Goal: Information Seeking & Learning: Obtain resource

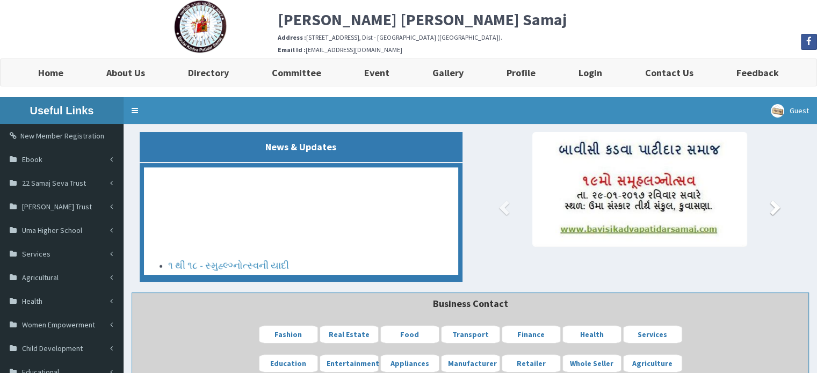
click at [775, 206] on span at bounding box center [774, 207] width 16 height 16
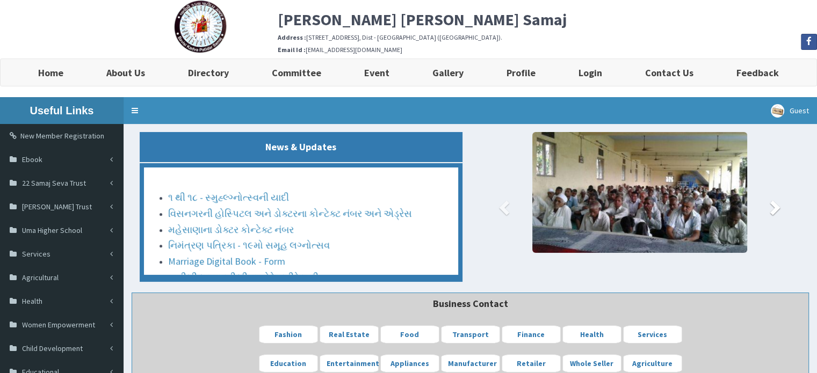
click at [775, 206] on span at bounding box center [774, 207] width 16 height 16
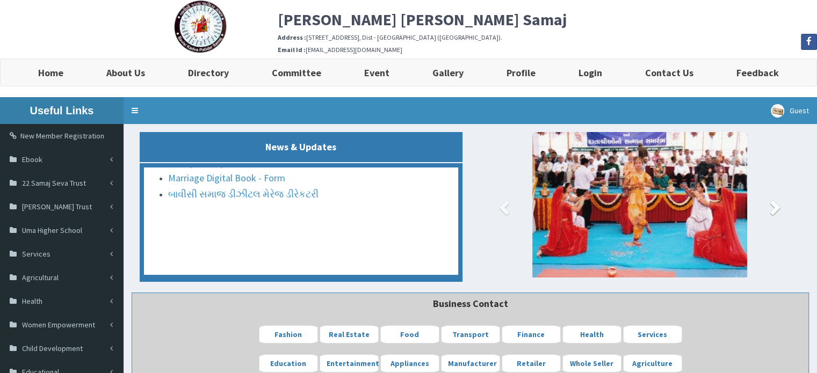
click at [775, 206] on span at bounding box center [774, 207] width 16 height 16
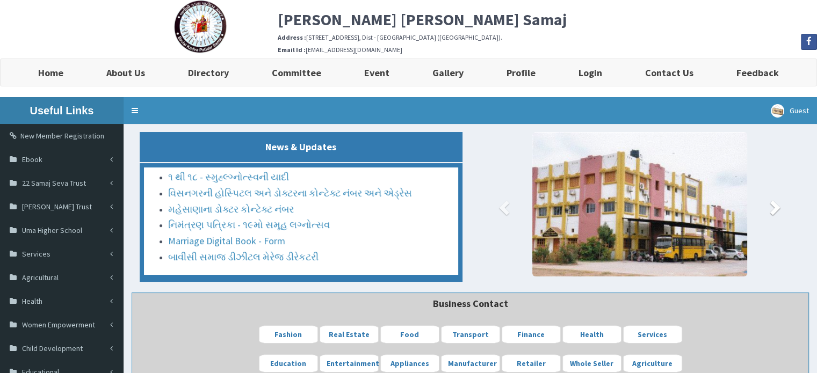
click at [780, 207] on span at bounding box center [774, 207] width 16 height 16
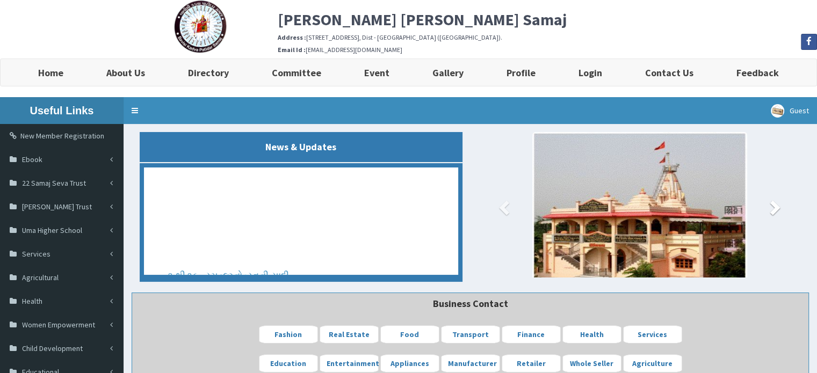
click at [780, 206] on span at bounding box center [774, 207] width 16 height 16
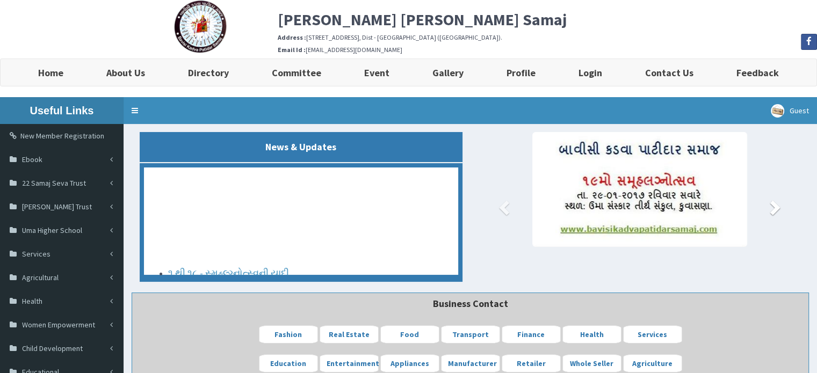
click at [773, 208] on span at bounding box center [774, 207] width 16 height 16
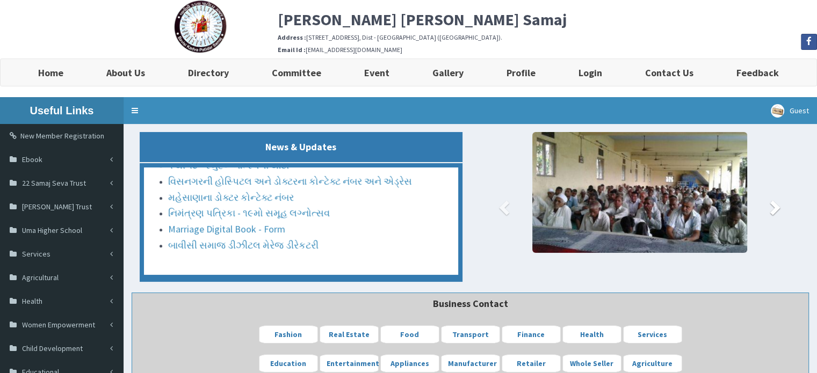
click at [773, 208] on span at bounding box center [774, 207] width 16 height 16
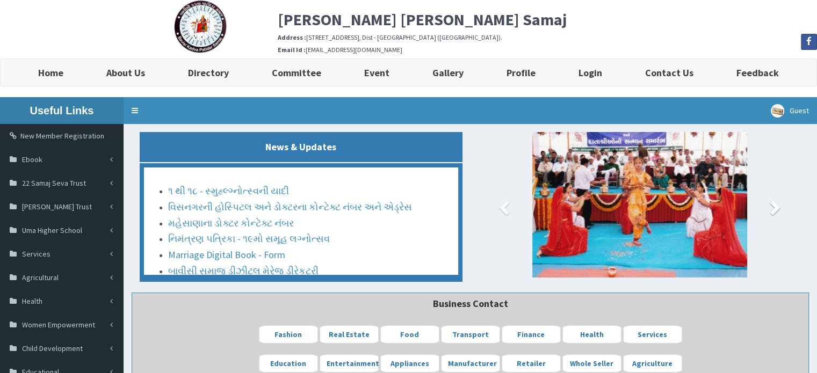
click at [773, 208] on span at bounding box center [774, 207] width 16 height 16
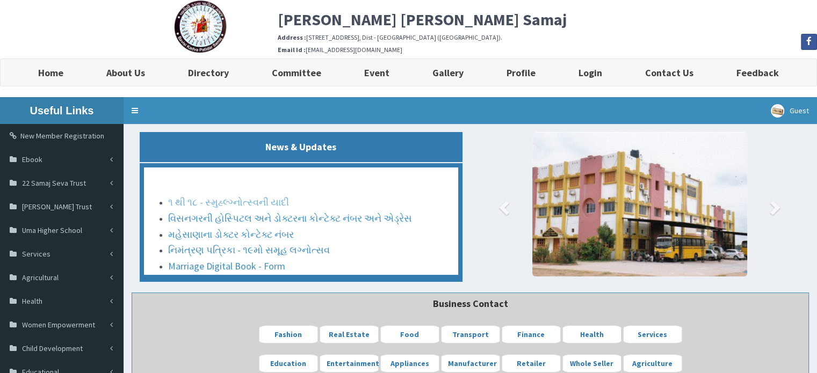
click at [203, 191] on link "૧ થી ૧૮ - સ્મુહ્લ્ગ્નોત્સ્વની યાદી" at bounding box center [228, 193] width 121 height 12
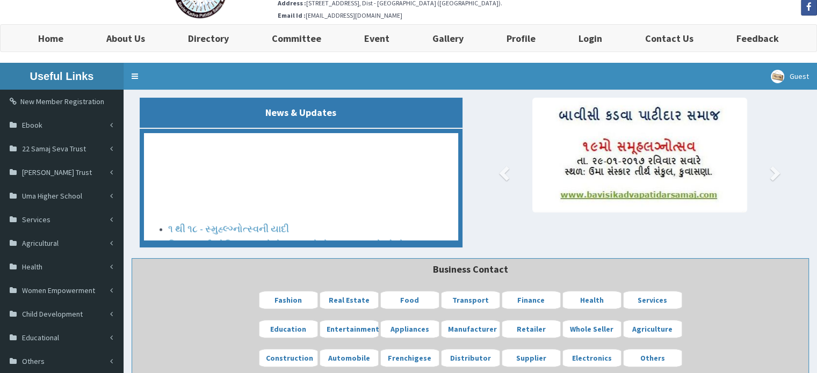
scroll to position [54, 0]
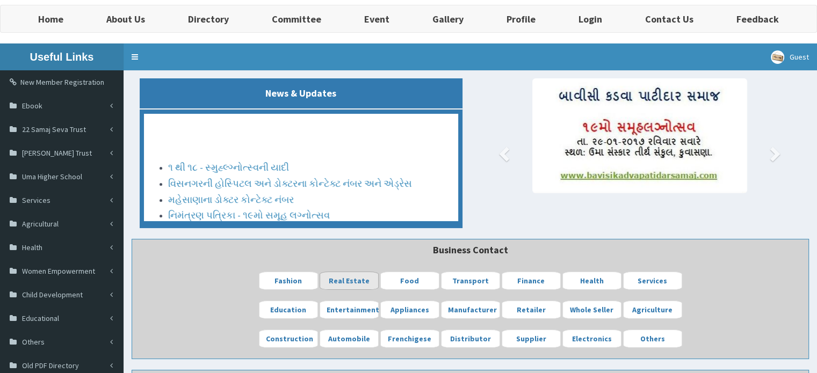
click at [336, 277] on b "Real Estate" at bounding box center [349, 281] width 41 height 10
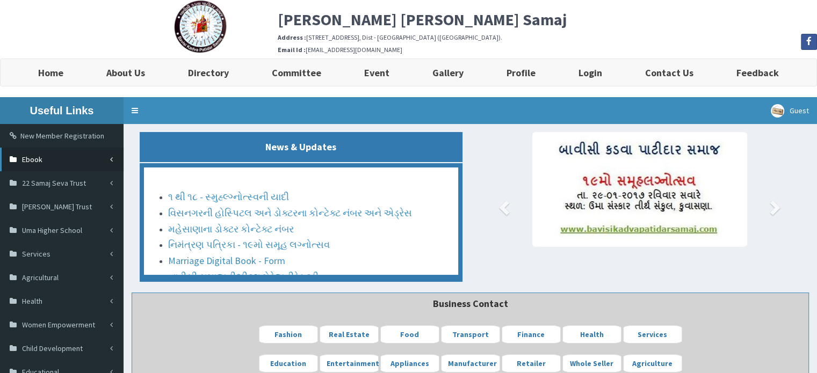
click at [65, 157] on link "Ebook" at bounding box center [61, 160] width 123 height 24
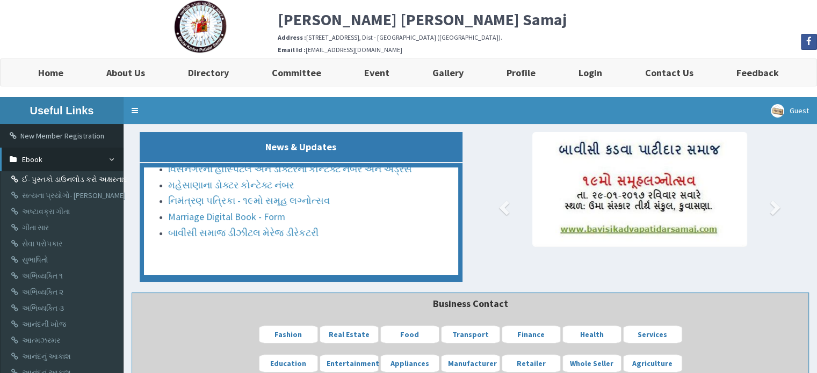
click at [67, 179] on link "ઈ- પુસ્તકો ડાઉનલોડ કરો અક્ષરનાદ" at bounding box center [63, 179] width 120 height 16
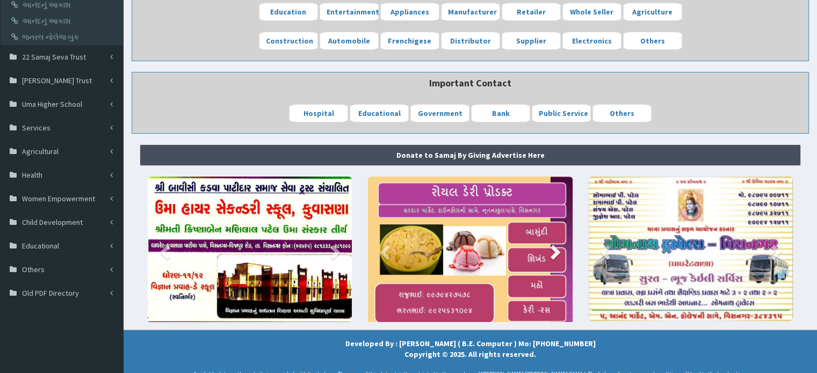
scroll to position [380, 0]
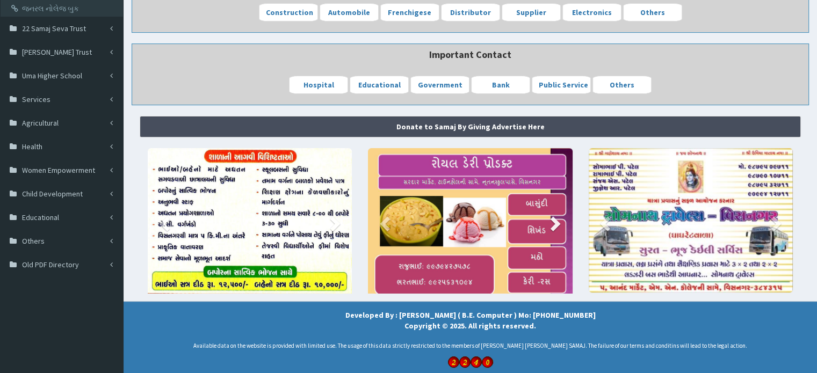
click at [557, 221] on span at bounding box center [554, 223] width 16 height 16
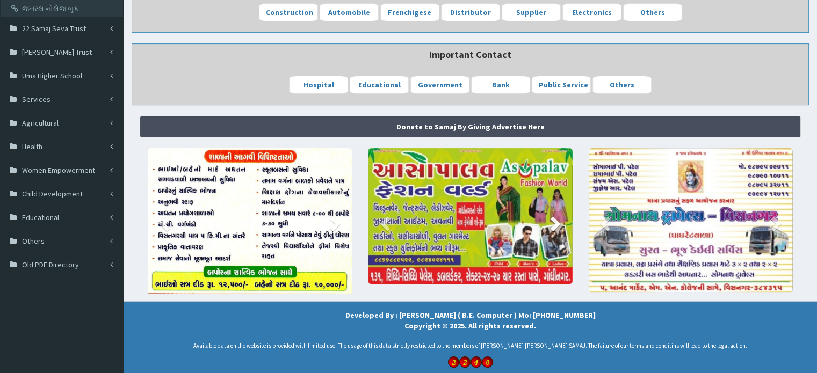
click at [557, 221] on span at bounding box center [554, 223] width 16 height 16
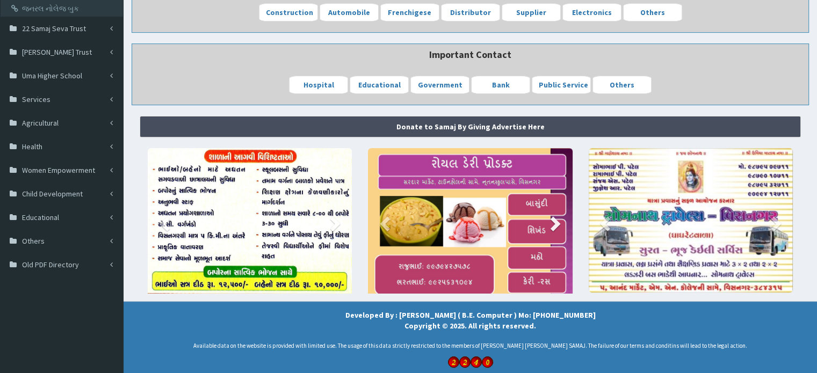
click at [556, 220] on span at bounding box center [554, 223] width 16 height 16
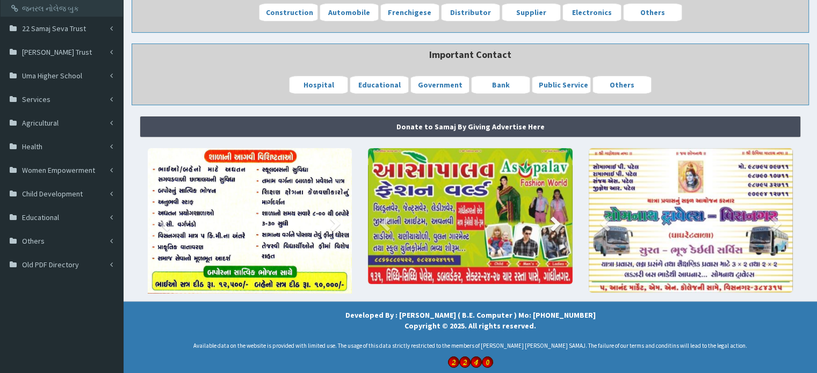
click at [556, 220] on span at bounding box center [554, 223] width 16 height 16
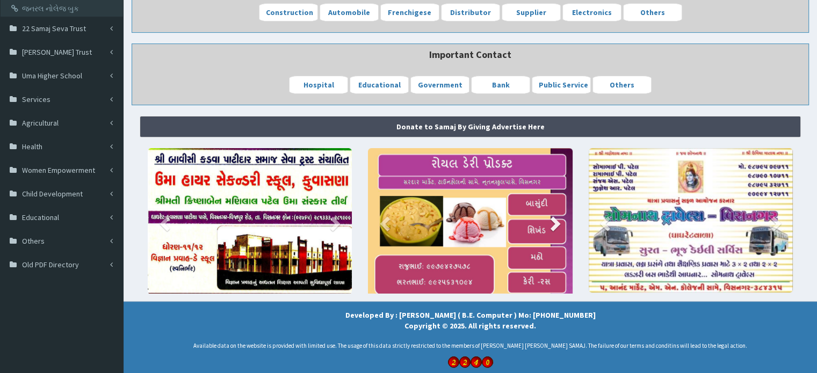
click at [556, 220] on span at bounding box center [554, 223] width 16 height 16
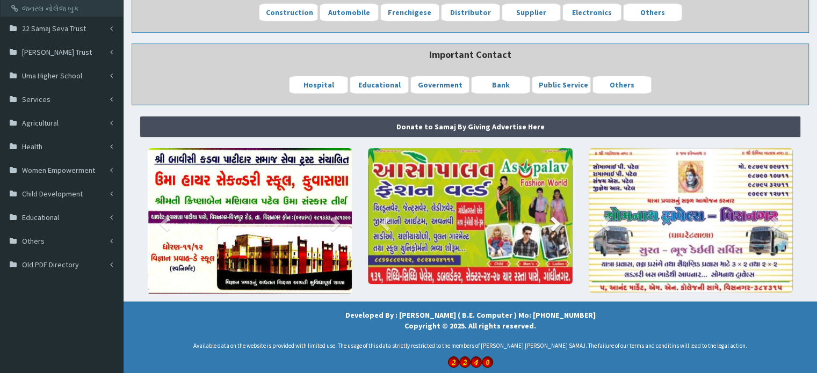
click at [556, 220] on span at bounding box center [554, 223] width 16 height 16
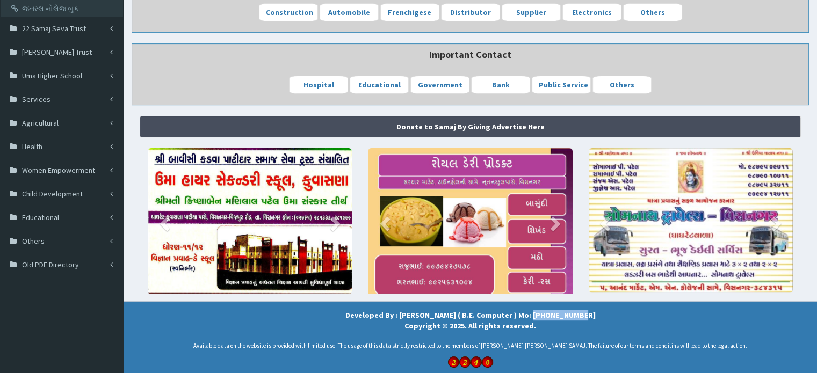
drag, startPoint x: 533, startPoint y: 313, endPoint x: 581, endPoint y: 312, distance: 48.9
click at [581, 312] on div "Developed By : Kosha Patel ( B.E. Computer ) Mo: +91 7874684183 Copyright © 202…" at bounding box center [470, 339] width 677 height 58
click at [584, 313] on div "Developed By : Kosha Patel ( B.E. Computer ) Mo: +91 7874684183 Copyright © 202…" at bounding box center [470, 339] width 677 height 58
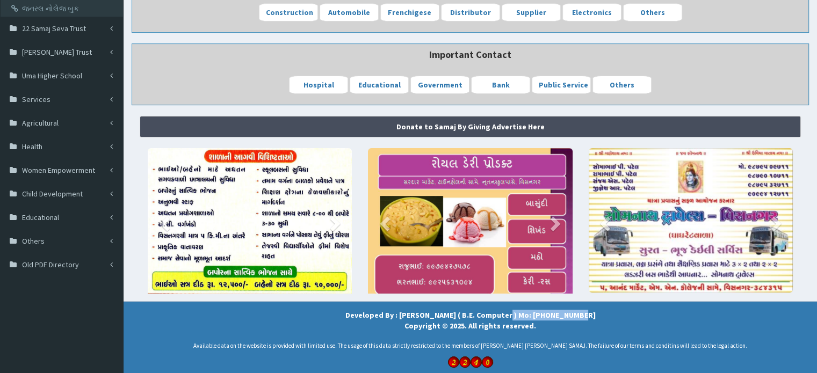
drag, startPoint x: 571, startPoint y: 313, endPoint x: 509, endPoint y: 312, distance: 61.7
click at [509, 312] on strong "Developed By : Kosha Patel ( B.E. Computer ) Mo: +91 7874684183 Copyright © 202…" at bounding box center [470, 320] width 250 height 20
click at [518, 313] on strong "Developed By : Kosha Patel ( B.E. Computer ) Mo: +91 7874684183 Copyright © 202…" at bounding box center [470, 320] width 250 height 20
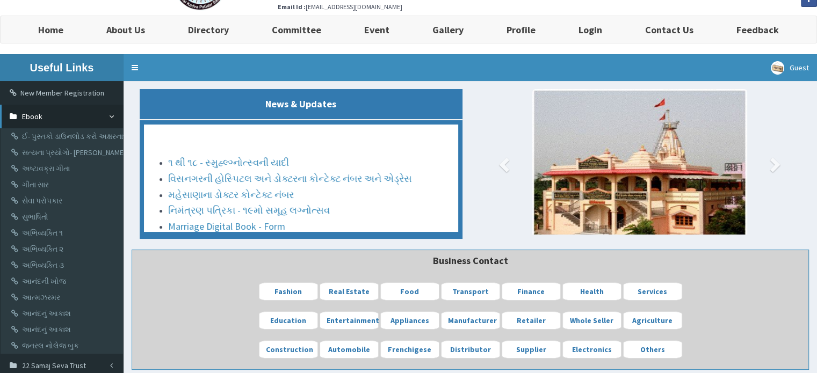
scroll to position [0, 0]
